Goal: Navigation & Orientation: Find specific page/section

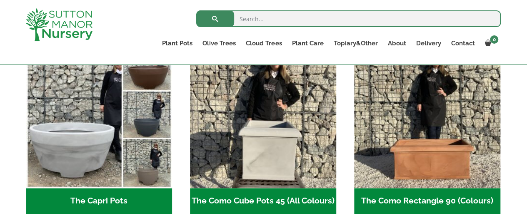
scroll to position [500, 0]
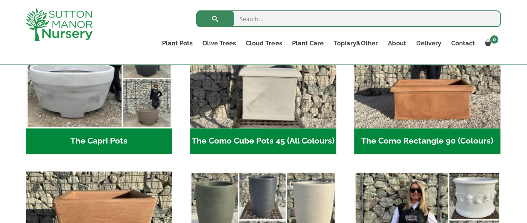
click at [129, 140] on h2 "The Capri Pots (34)" at bounding box center [99, 141] width 146 height 26
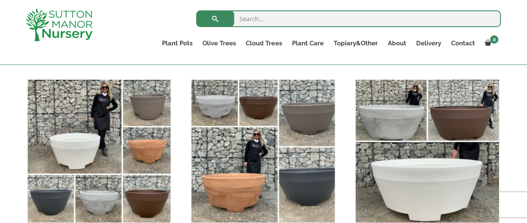
scroll to position [333, 0]
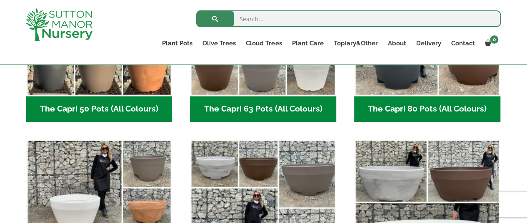
click at [430, 114] on h2 "The Capri 80 Pots (All Colours) (6)" at bounding box center [427, 109] width 146 height 26
